Goal: Navigation & Orientation: Find specific page/section

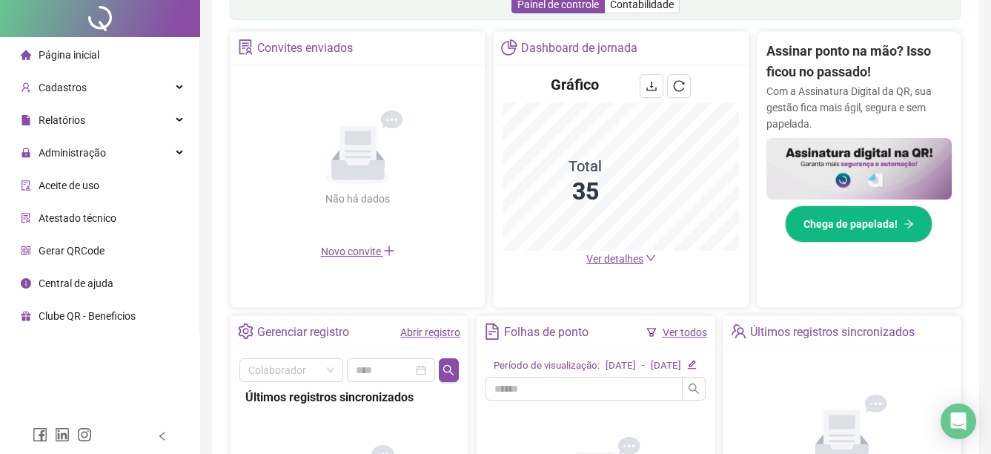
scroll to position [296, 0]
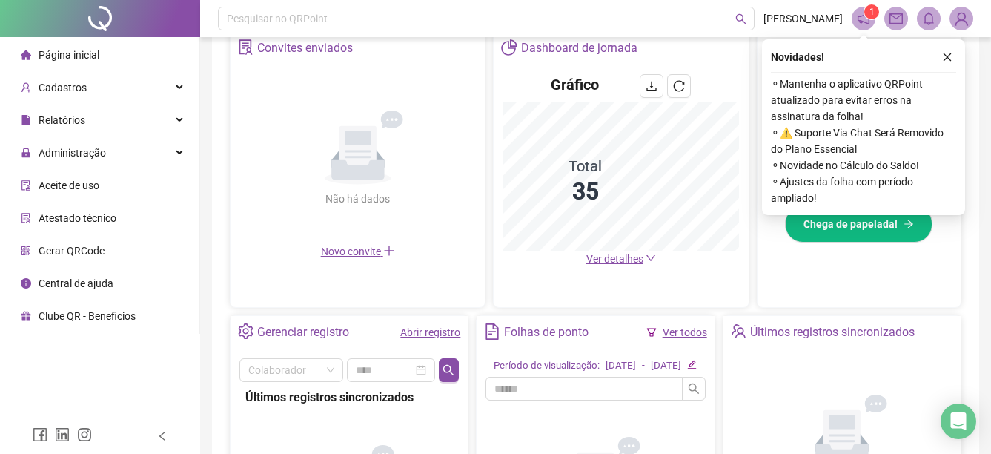
click at [634, 259] on span "Ver detalhes" at bounding box center [614, 259] width 57 height 12
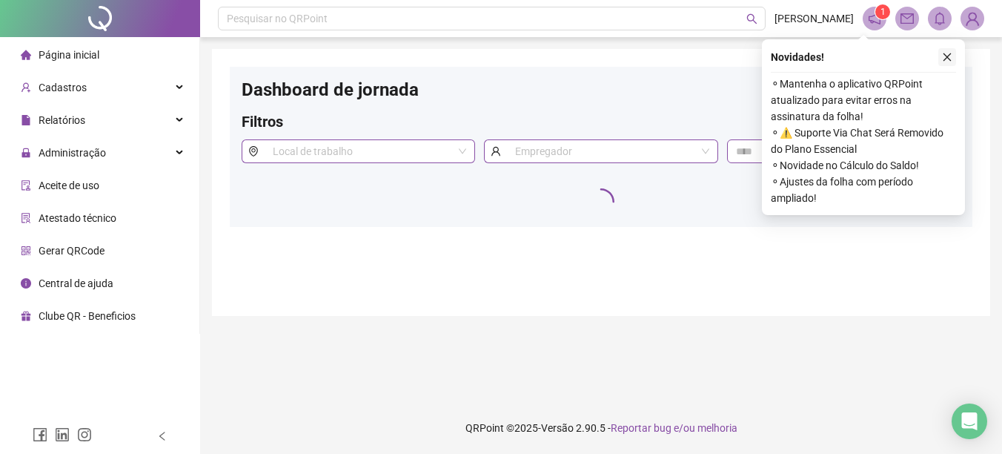
click at [948, 57] on icon "close" at bounding box center [947, 57] width 10 height 10
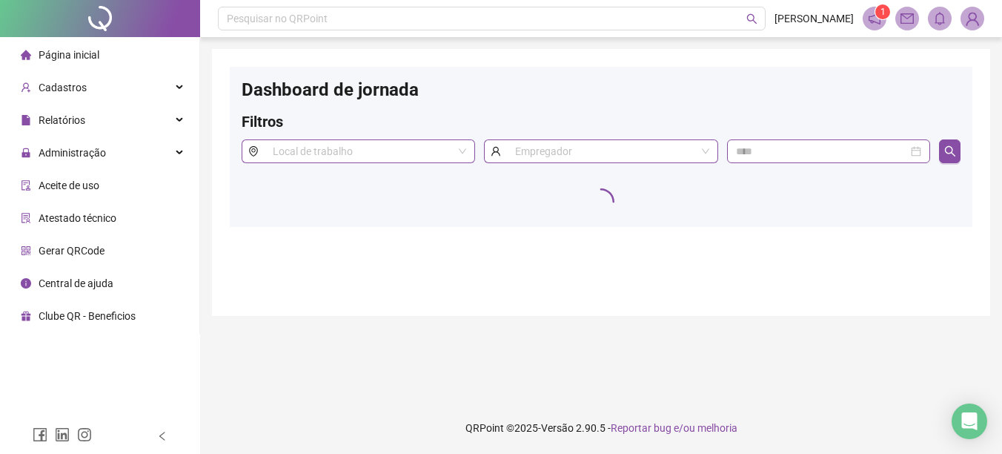
click at [65, 53] on span "Página inicial" at bounding box center [69, 55] width 61 height 12
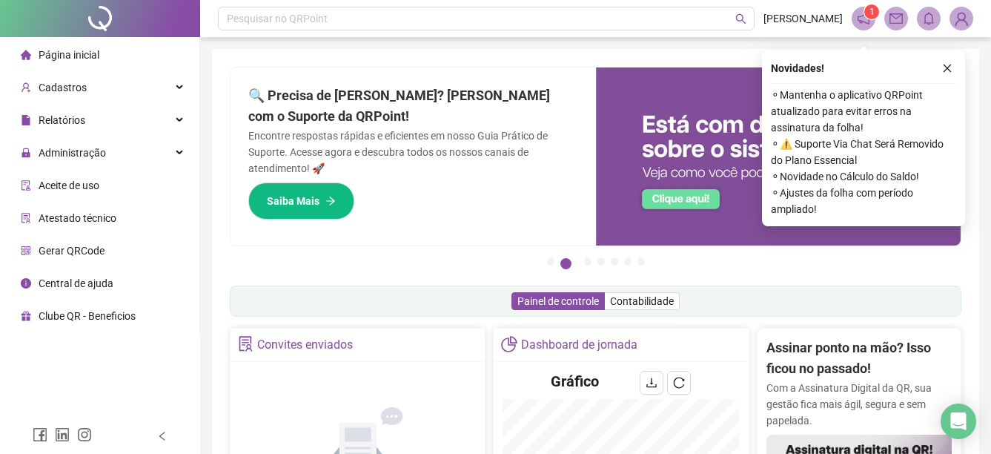
scroll to position [222, 0]
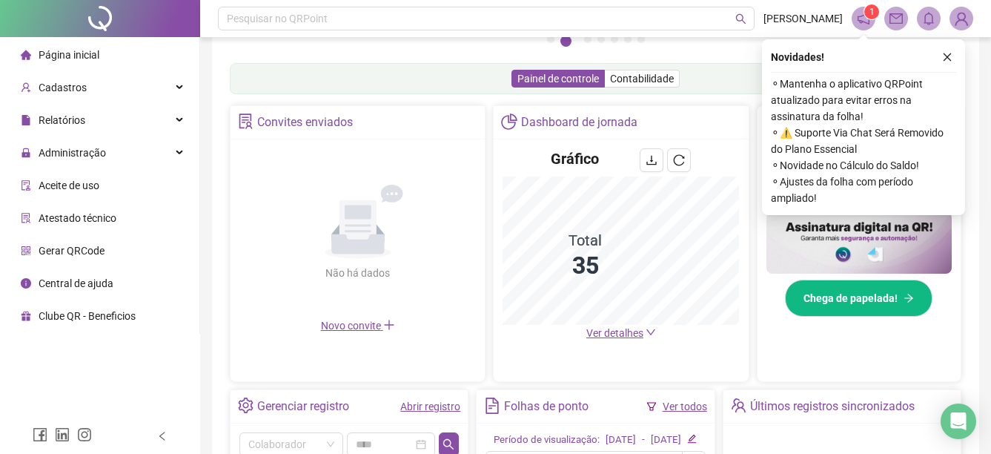
click at [636, 337] on span "Ver detalhes" at bounding box center [614, 333] width 57 height 12
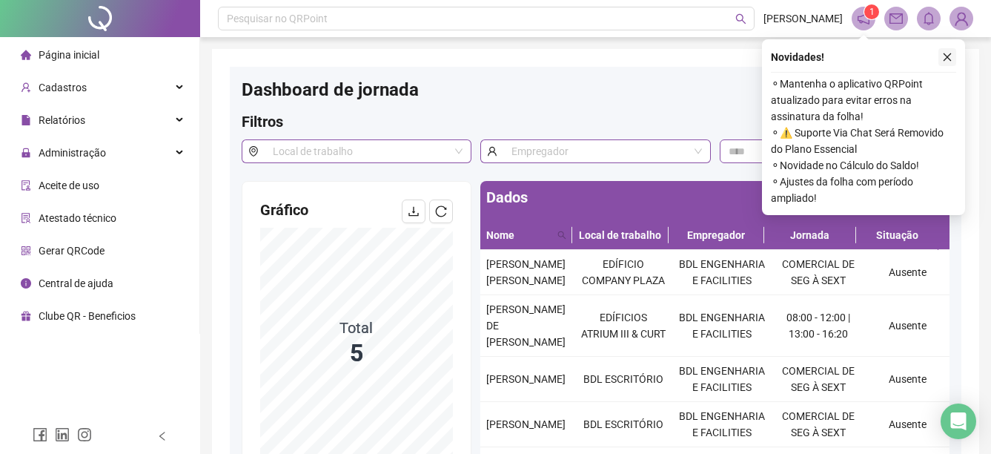
click at [946, 54] on icon "close" at bounding box center [947, 57] width 10 height 10
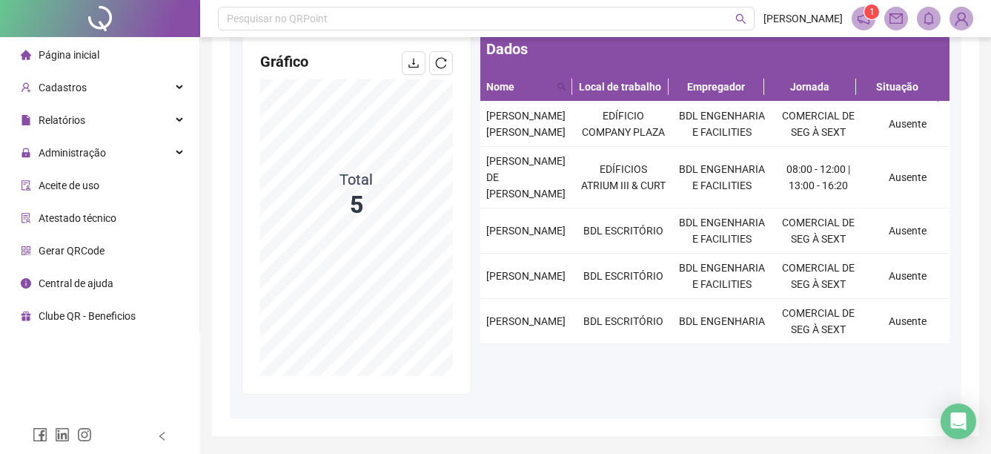
scroll to position [194, 0]
